Goal: Task Accomplishment & Management: Manage account settings

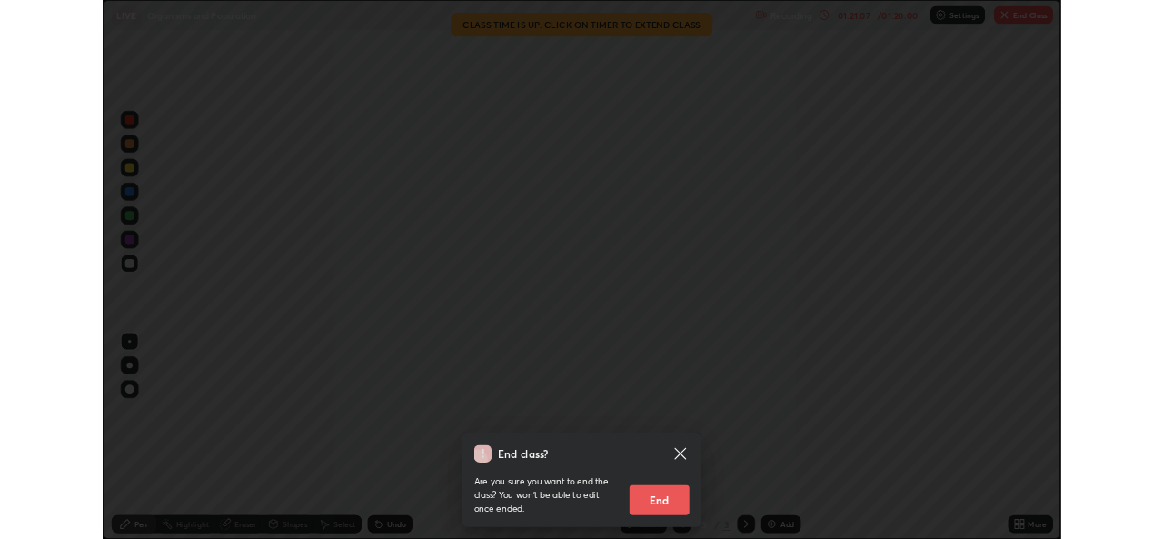
scroll to position [654, 1163]
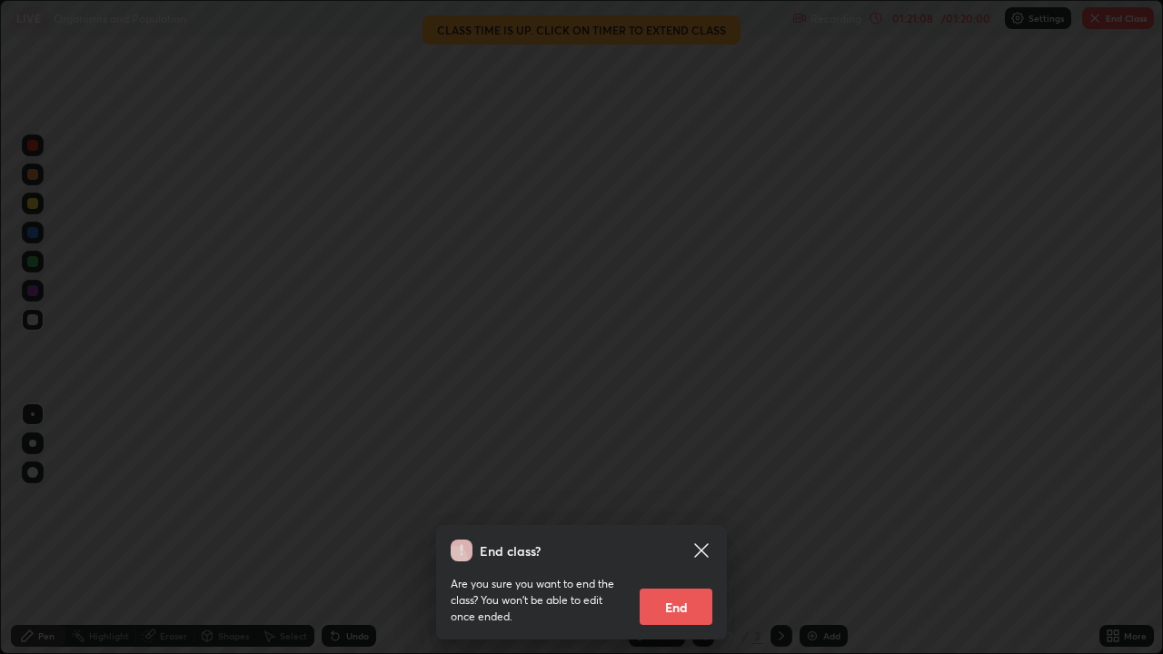
click at [691, 605] on button "End" at bounding box center [676, 607] width 73 height 36
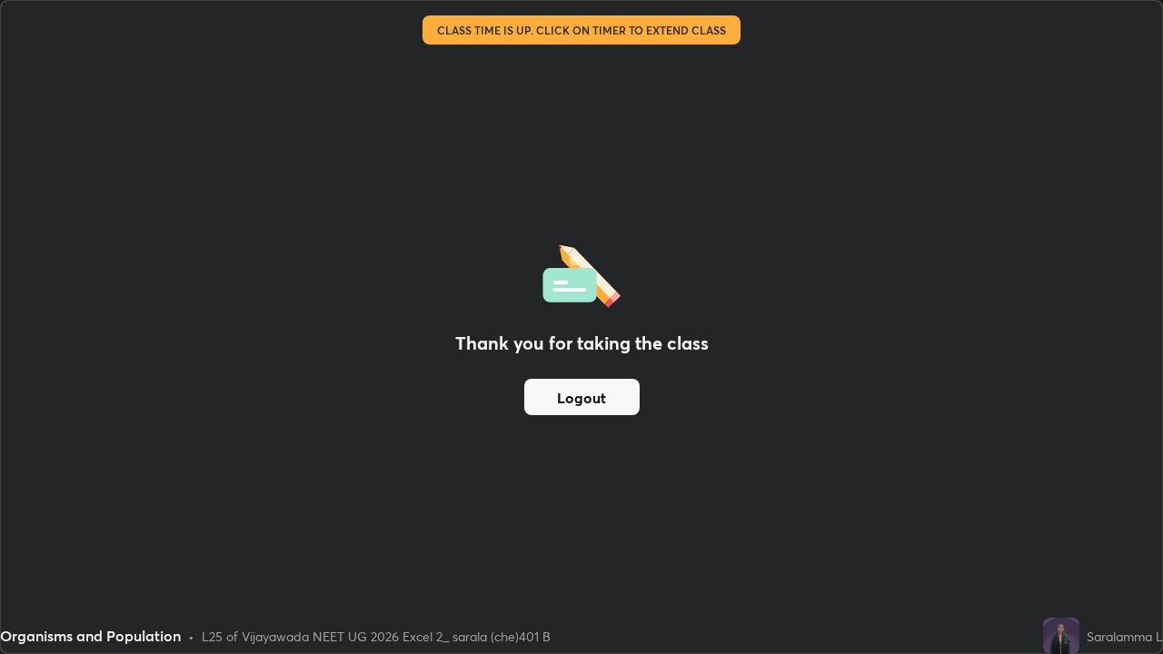
click at [618, 403] on button "Logout" at bounding box center [581, 397] width 115 height 36
click at [607, 402] on button "Logout" at bounding box center [581, 397] width 115 height 36
click at [603, 404] on button "Logout" at bounding box center [581, 397] width 115 height 36
click at [608, 402] on button "Logout" at bounding box center [581, 397] width 115 height 36
click at [613, 401] on button "Logout" at bounding box center [581, 397] width 115 height 36
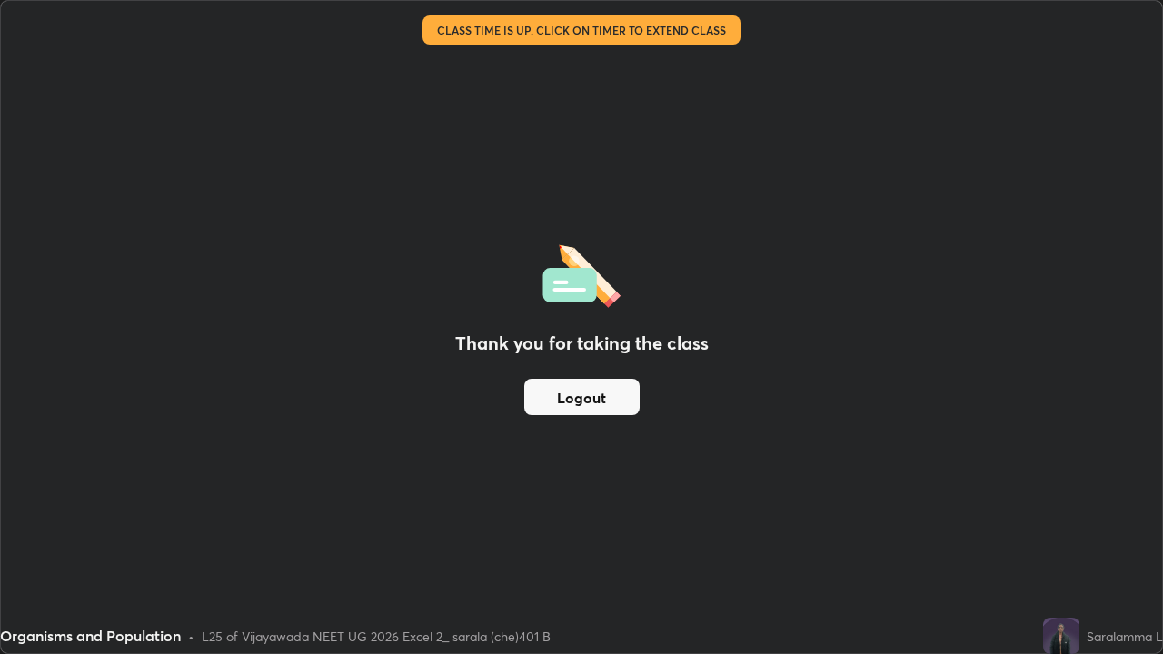
click at [610, 401] on button "Logout" at bounding box center [581, 397] width 115 height 36
click at [613, 395] on button "Logout" at bounding box center [581, 397] width 115 height 36
click at [614, 398] on button "Logout" at bounding box center [581, 397] width 115 height 36
click at [606, 406] on button "Logout" at bounding box center [581, 397] width 115 height 36
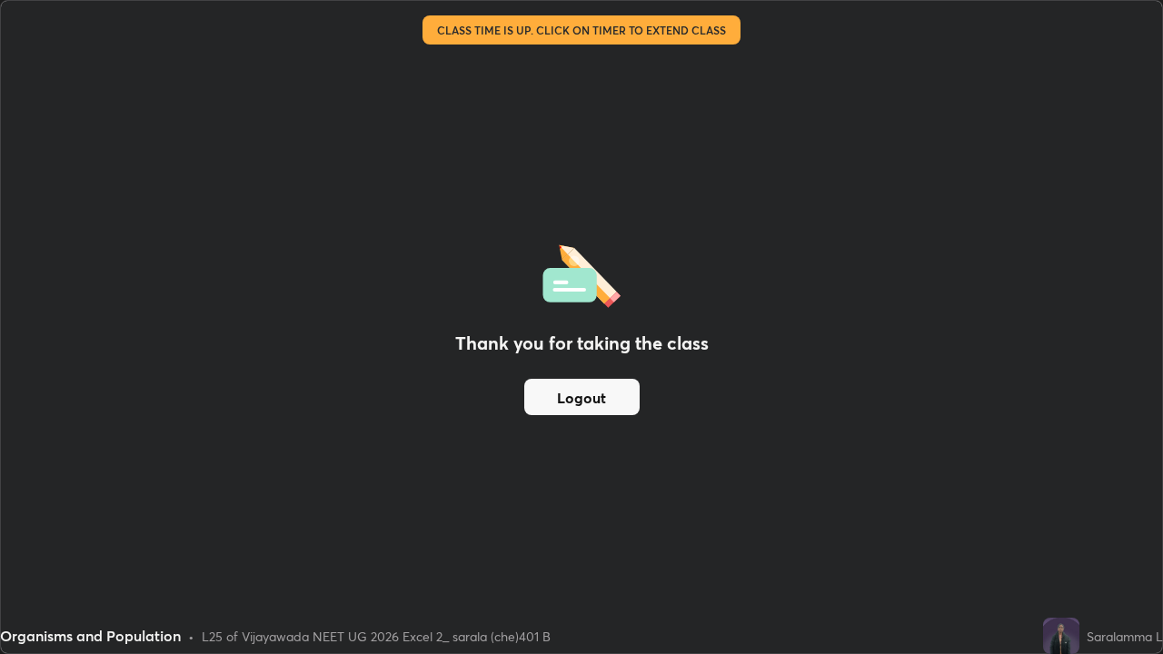
click at [608, 398] on button "Logout" at bounding box center [581, 397] width 115 height 36
click at [592, 407] on button "Logout" at bounding box center [581, 397] width 115 height 36
click at [583, 411] on button "Logout" at bounding box center [581, 397] width 115 height 36
click at [579, 410] on button "Logout" at bounding box center [581, 397] width 115 height 36
click at [575, 405] on button "Logout" at bounding box center [581, 397] width 115 height 36
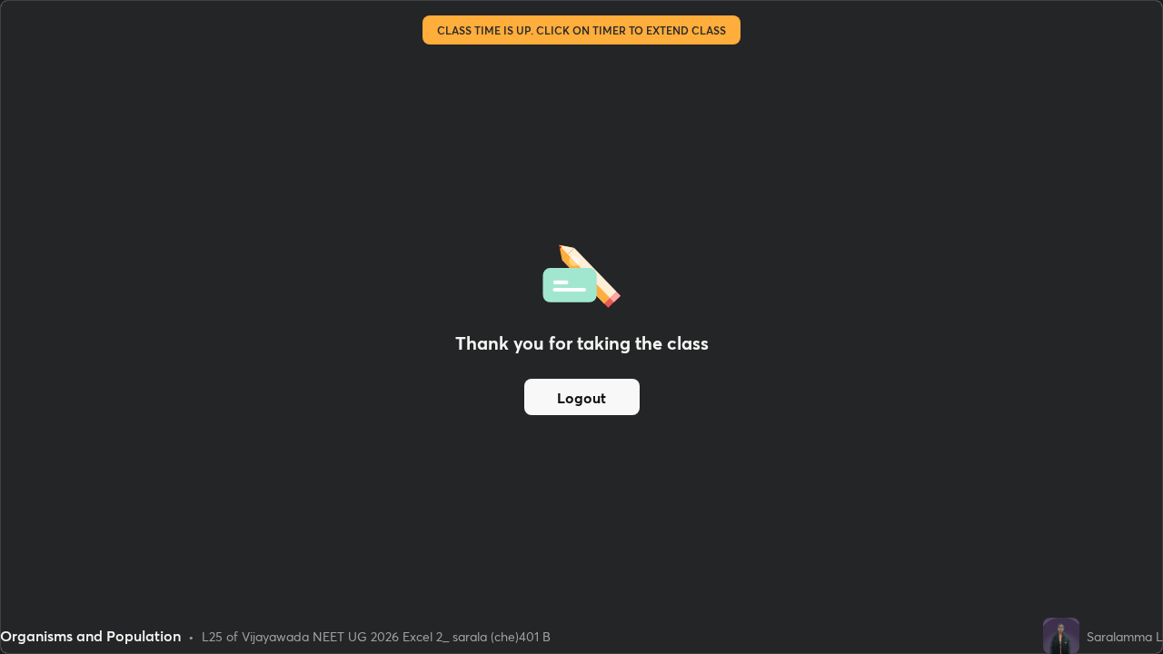
click at [572, 397] on button "Logout" at bounding box center [581, 397] width 115 height 36
click at [569, 392] on button "Logout" at bounding box center [581, 397] width 115 height 36
click at [552, 403] on button "Logout" at bounding box center [581, 397] width 115 height 36
click at [560, 404] on button "Logout" at bounding box center [581, 397] width 115 height 36
click at [554, 399] on button "Logout" at bounding box center [581, 397] width 115 height 36
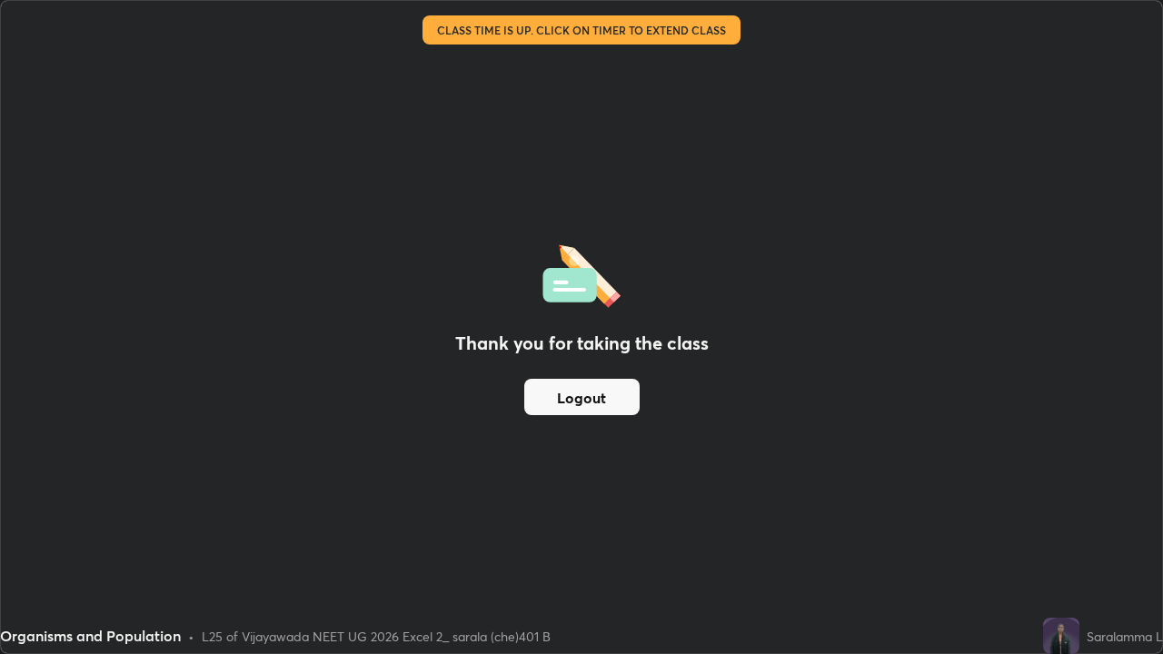
click at [560, 397] on button "Logout" at bounding box center [581, 397] width 115 height 36
click at [567, 394] on button "Logout" at bounding box center [581, 397] width 115 height 36
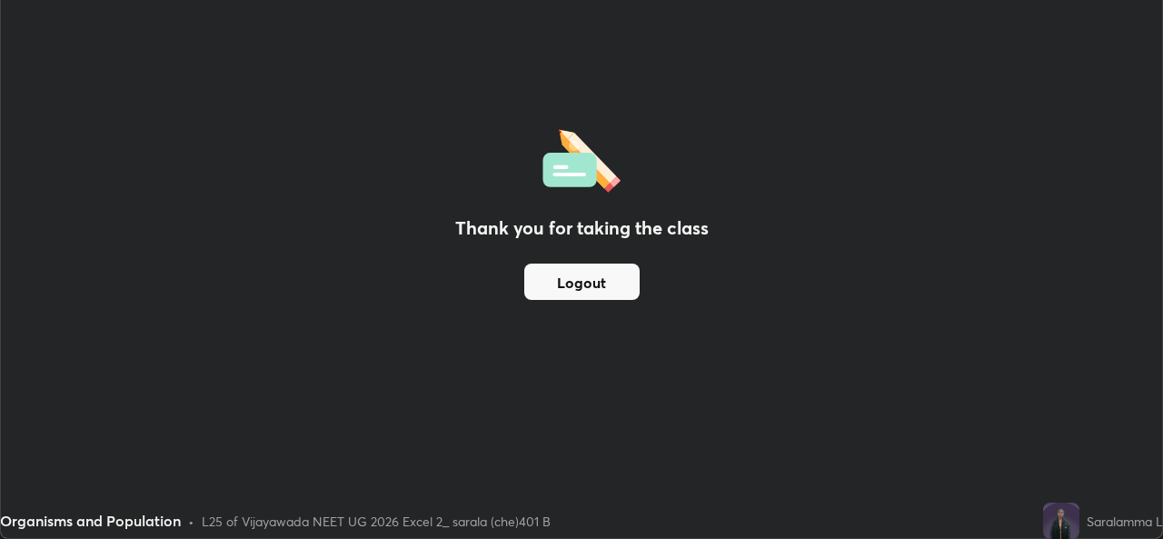
scroll to position [90352, 89728]
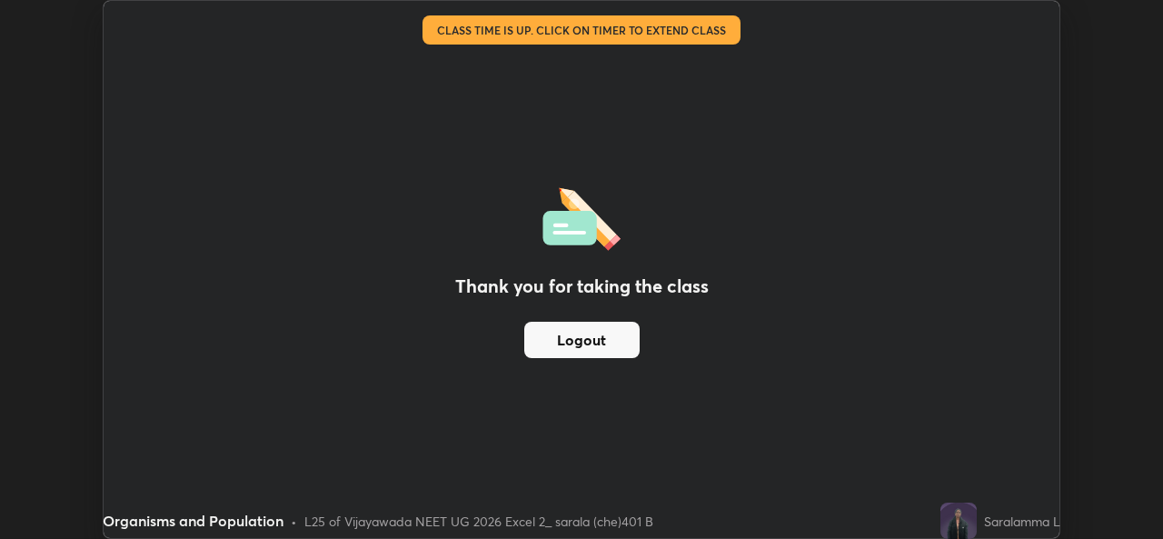
click at [593, 355] on button "Logout" at bounding box center [581, 340] width 115 height 36
click at [612, 341] on button "Logout" at bounding box center [581, 340] width 115 height 36
click at [607, 338] on button "Logout" at bounding box center [581, 340] width 115 height 36
click at [608, 338] on button "Logout" at bounding box center [581, 340] width 115 height 36
click at [605, 334] on button "Logout" at bounding box center [581, 340] width 115 height 36
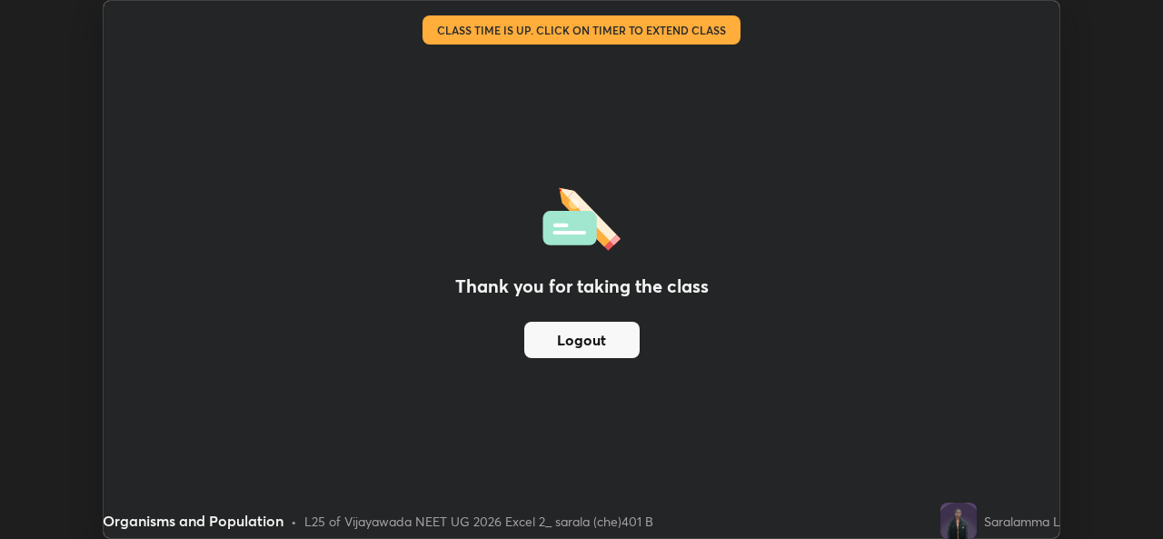
click at [595, 328] on button "Logout" at bounding box center [581, 340] width 115 height 36
click at [587, 336] on button "Logout" at bounding box center [581, 340] width 115 height 36
click at [589, 337] on button "Logout" at bounding box center [581, 340] width 115 height 36
click at [588, 337] on button "Logout" at bounding box center [581, 340] width 115 height 36
click at [614, 342] on button "Logout" at bounding box center [581, 340] width 115 height 36
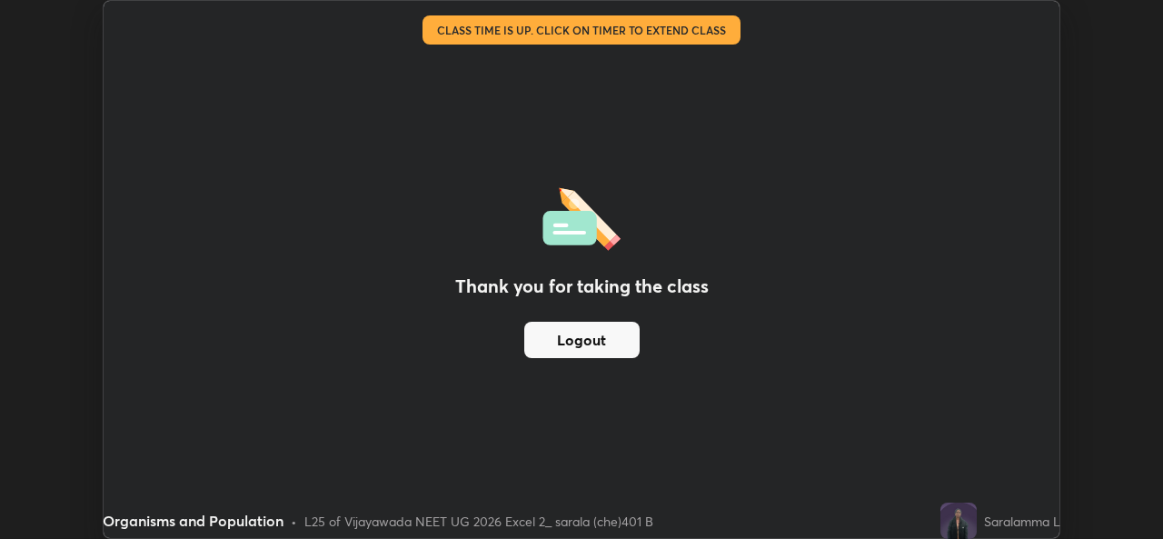
click at [615, 334] on button "Logout" at bounding box center [581, 340] width 115 height 36
click at [621, 324] on button "Logout" at bounding box center [581, 340] width 115 height 36
click at [616, 324] on button "Logout" at bounding box center [581, 340] width 115 height 36
click at [612, 327] on button "Logout" at bounding box center [581, 340] width 115 height 36
